Goal: Find specific page/section: Find specific page/section

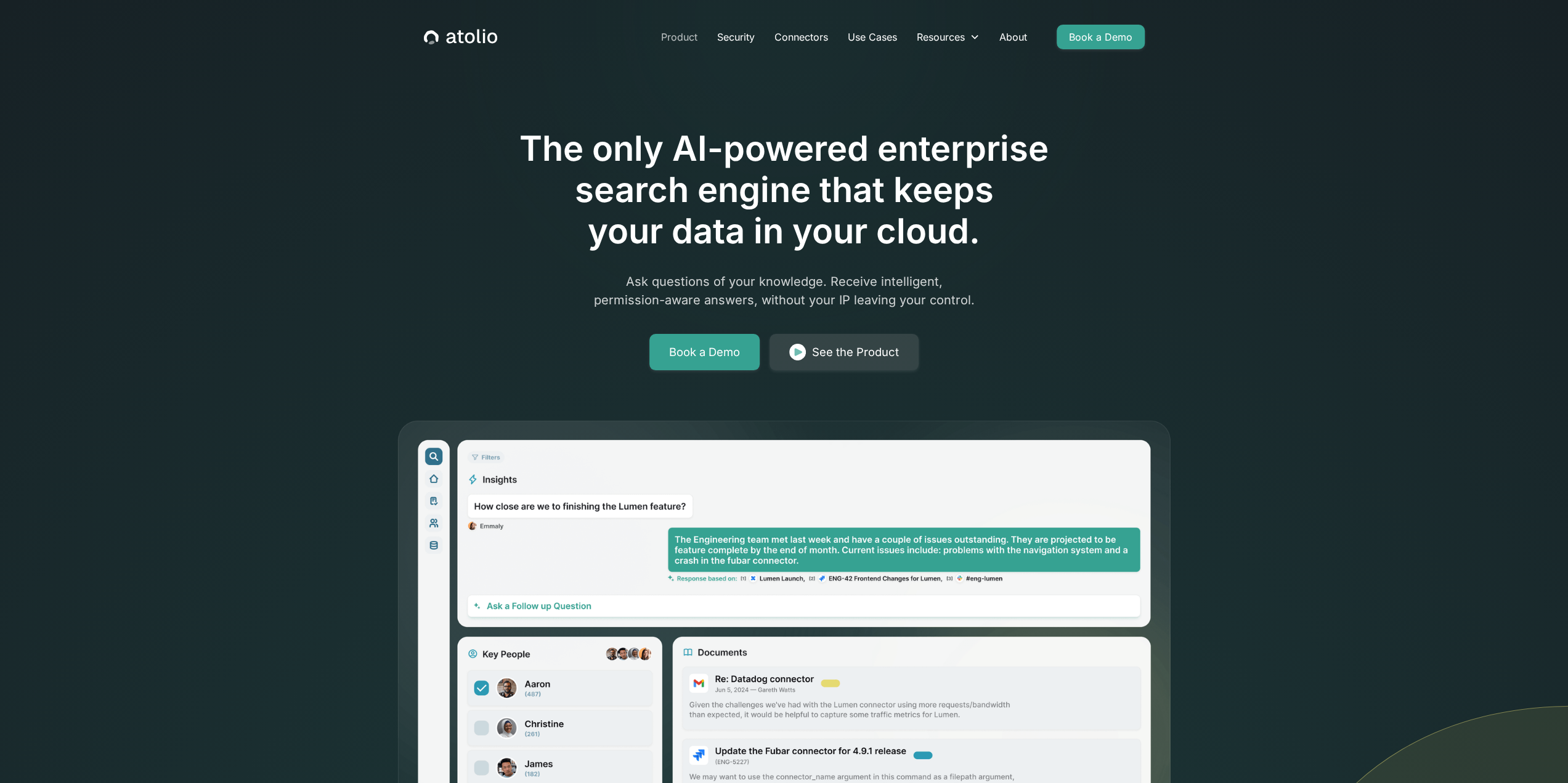
click at [673, 34] on link "Product" at bounding box center [679, 37] width 56 height 25
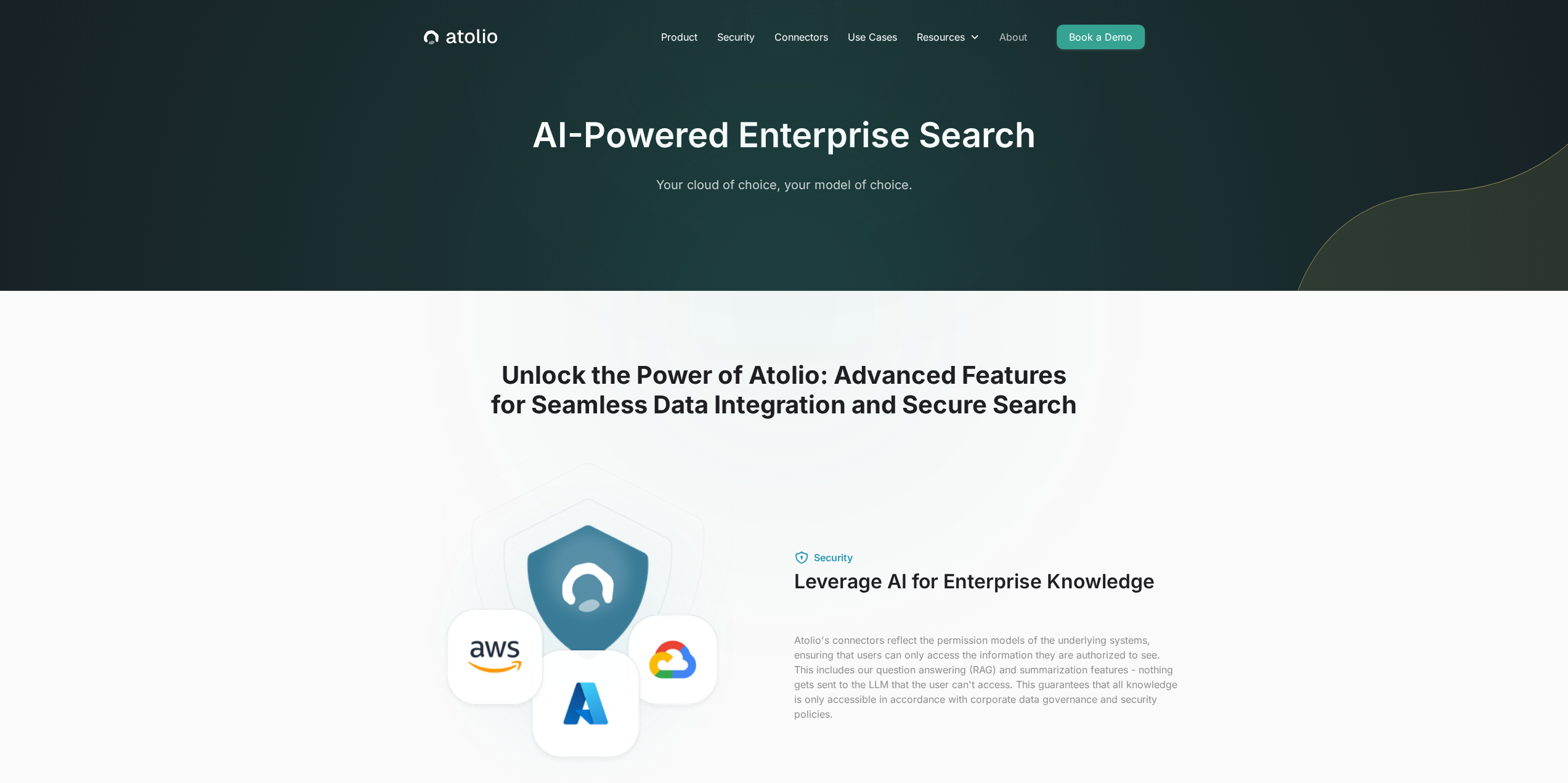
click at [1018, 35] on link "About" at bounding box center [1013, 37] width 48 height 25
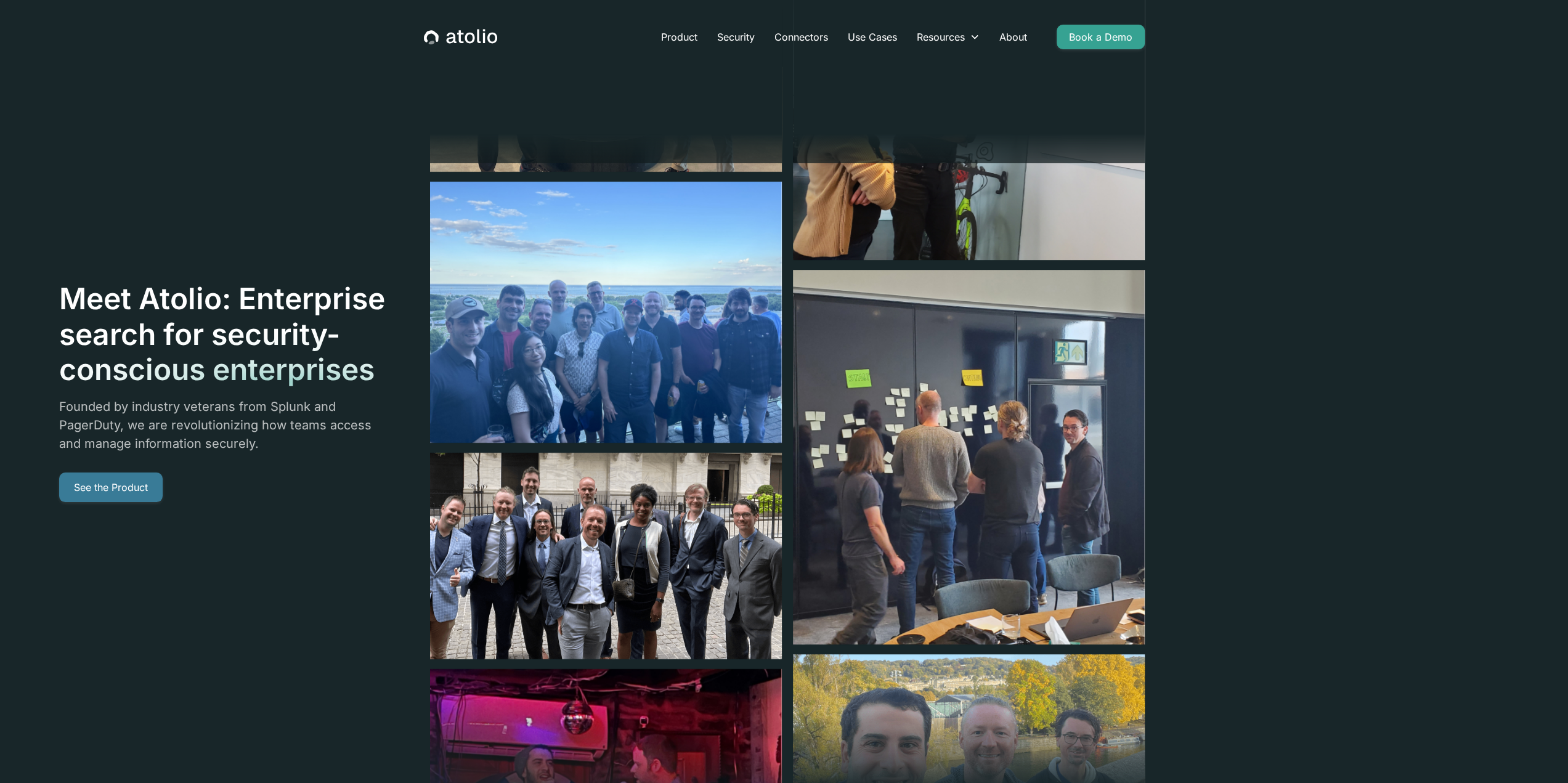
click at [123, 490] on link "See the Product" at bounding box center [111, 487] width 104 height 30
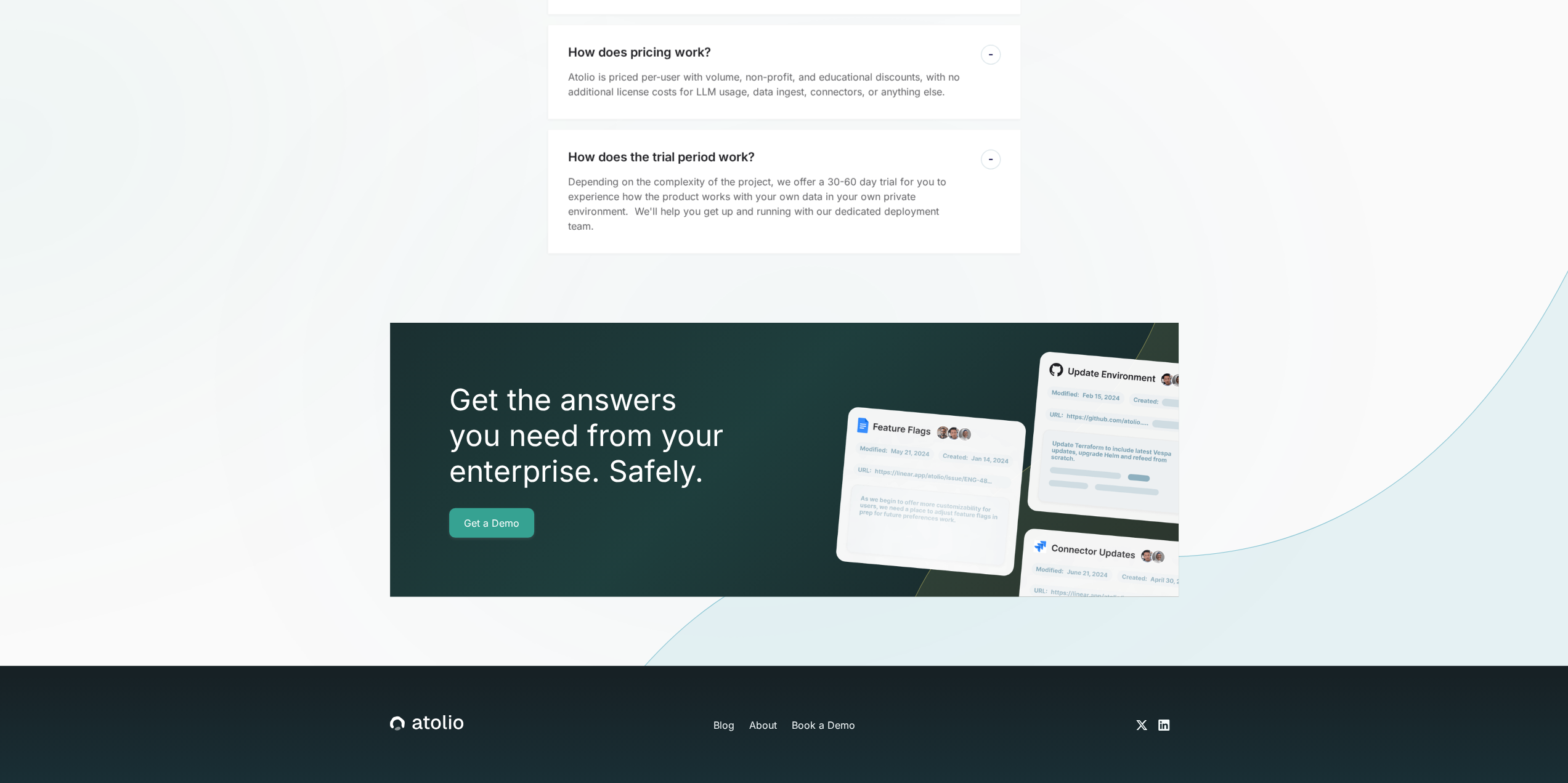
scroll to position [3512, 0]
